Goal: Browse casually

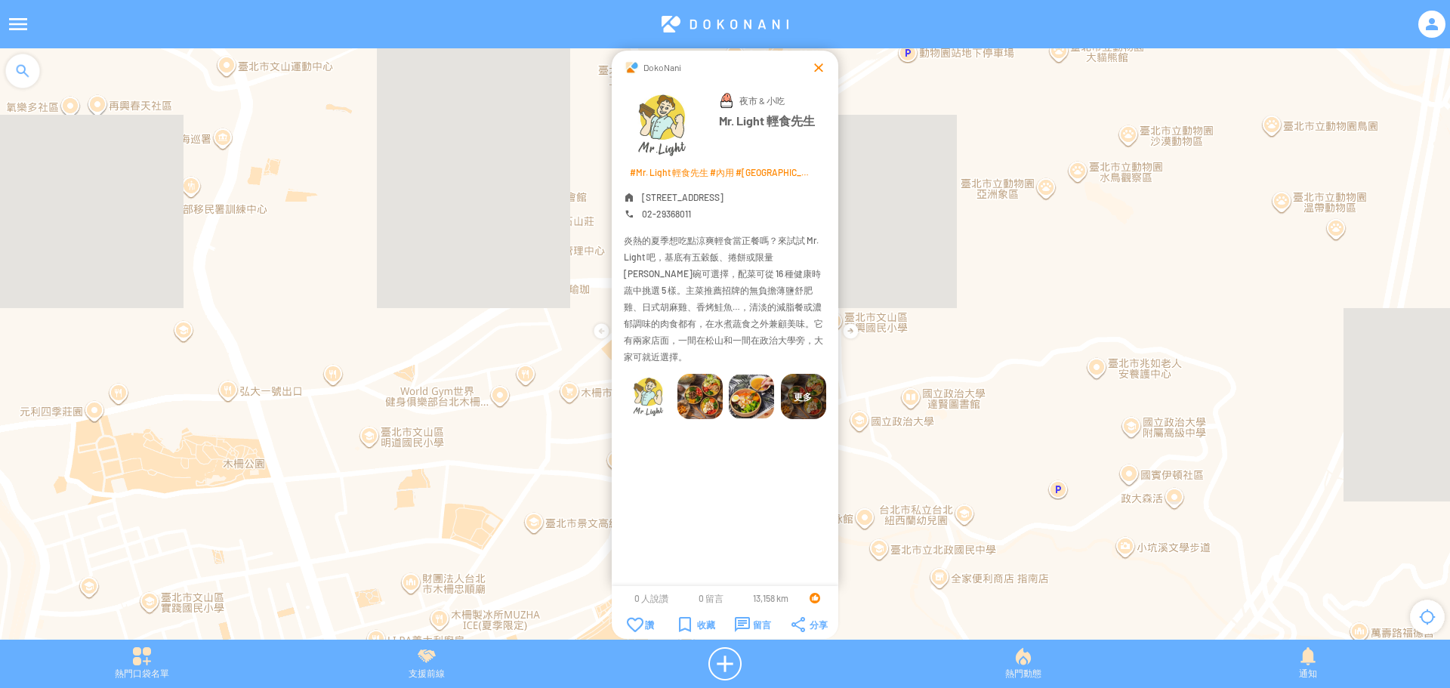
click at [816, 69] on div at bounding box center [818, 67] width 15 height 15
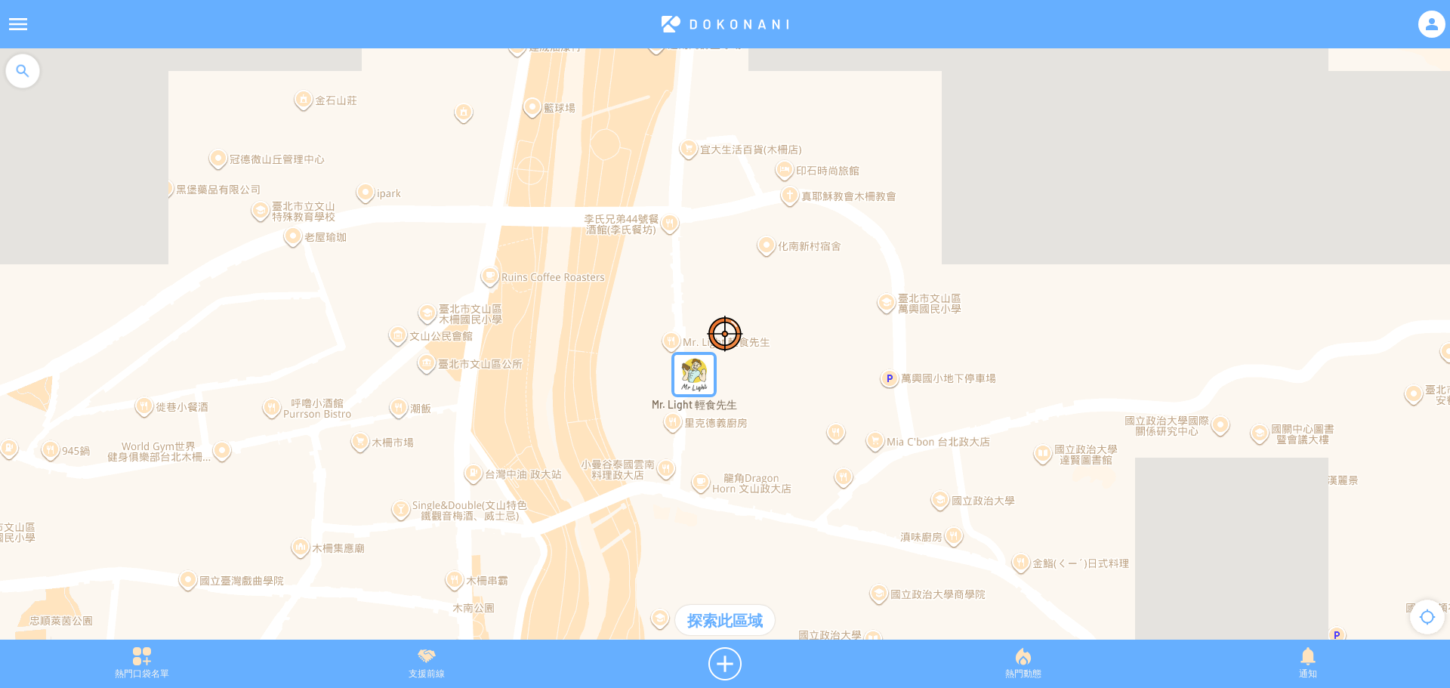
click at [689, 378] on img "WJEsGHhfF8zMapIcon" at bounding box center [693, 374] width 57 height 57
click at [0, 0] on div "DokoNani Mr. Light 輕食先生 新增照片" at bounding box center [0, 0] width 0 height 0
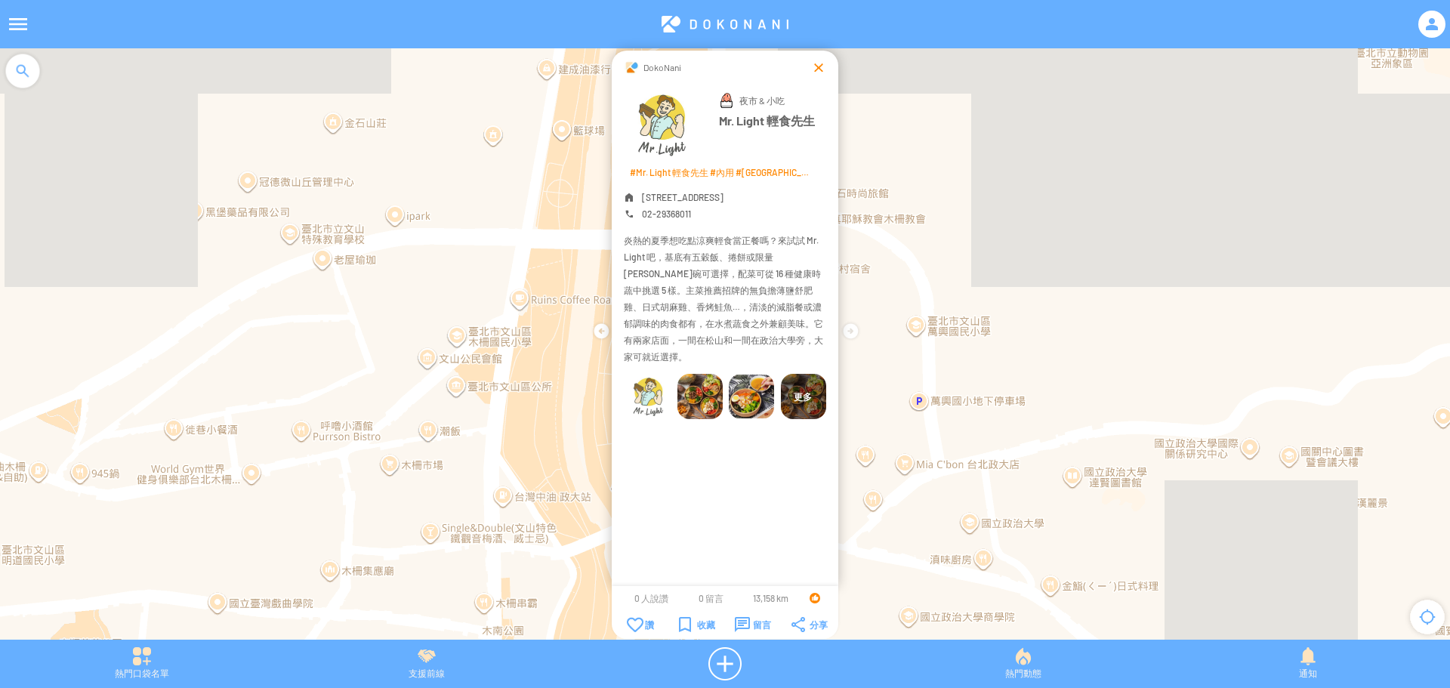
click at [814, 71] on div at bounding box center [818, 67] width 15 height 15
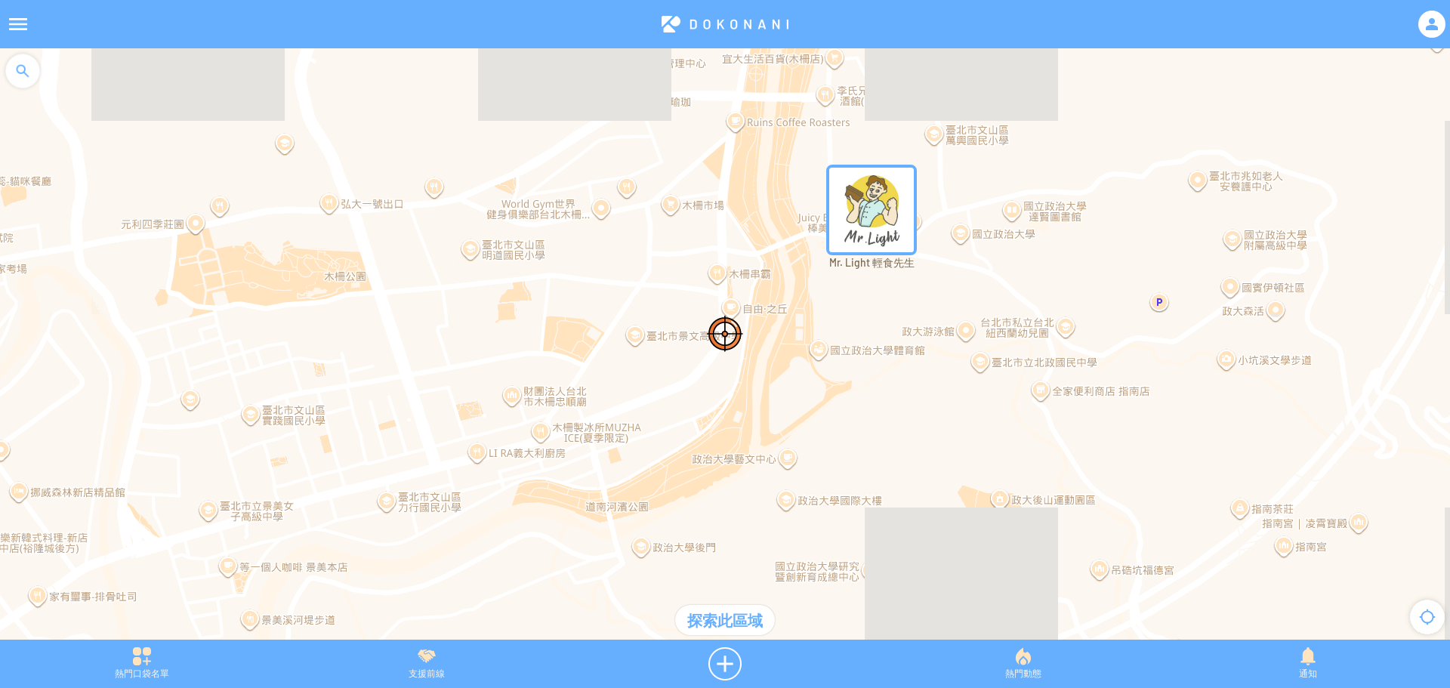
drag, startPoint x: 712, startPoint y: 449, endPoint x: 734, endPoint y: 231, distance: 218.6
click at [734, 231] on div at bounding box center [725, 351] width 1450 height 606
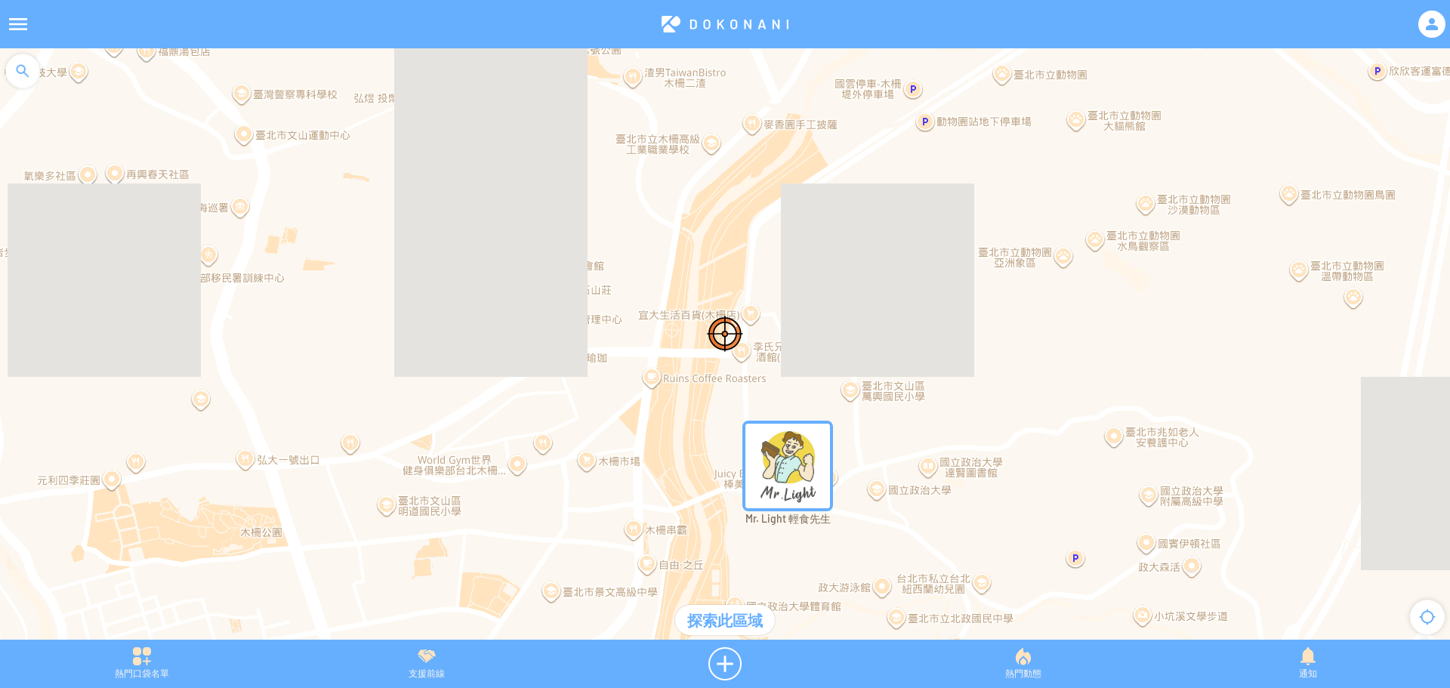
drag, startPoint x: 1165, startPoint y: 319, endPoint x: 1079, endPoint y: 576, distance: 271.6
click at [1079, 576] on div at bounding box center [725, 351] width 1450 height 606
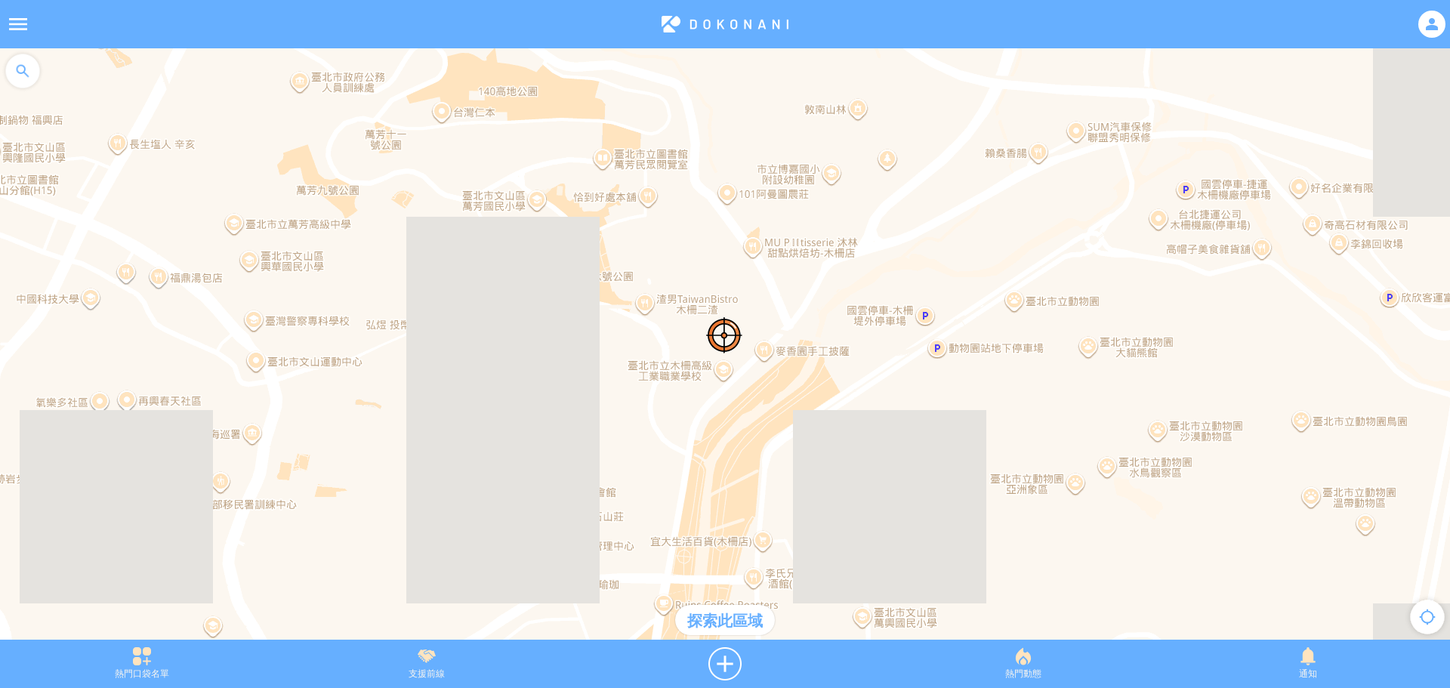
drag, startPoint x: 783, startPoint y: 258, endPoint x: 797, endPoint y: 486, distance: 228.5
click at [797, 486] on div at bounding box center [725, 351] width 1450 height 606
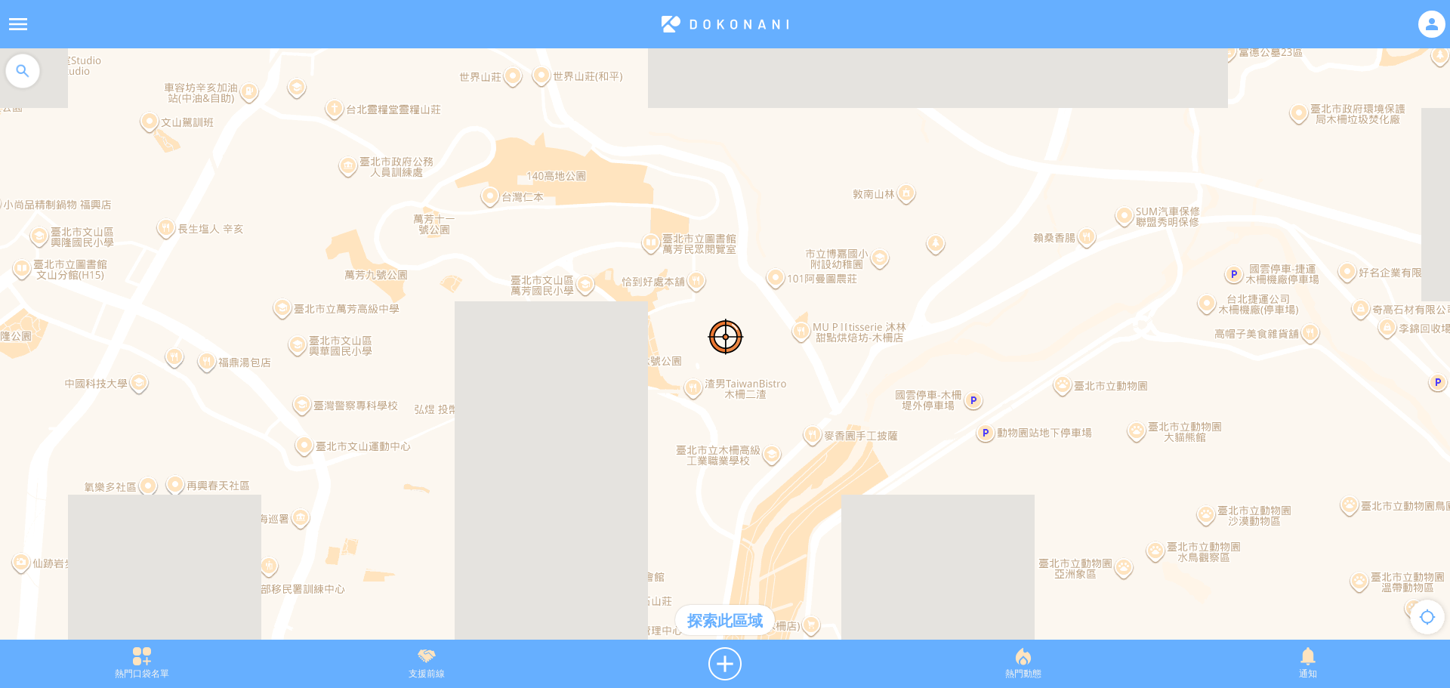
drag, startPoint x: 966, startPoint y: 234, endPoint x: 1014, endPoint y: 352, distance: 127.4
click at [1014, 352] on div at bounding box center [725, 351] width 1450 height 606
